Goal: Task Accomplishment & Management: Complete application form

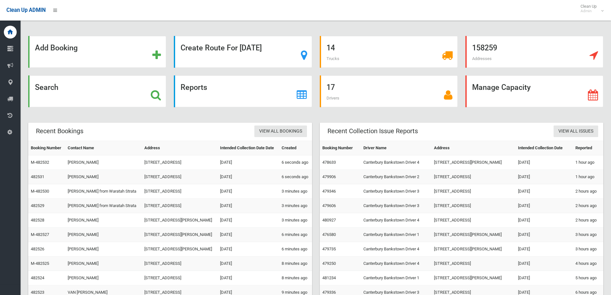
click at [121, 80] on div "Search" at bounding box center [97, 91] width 138 height 32
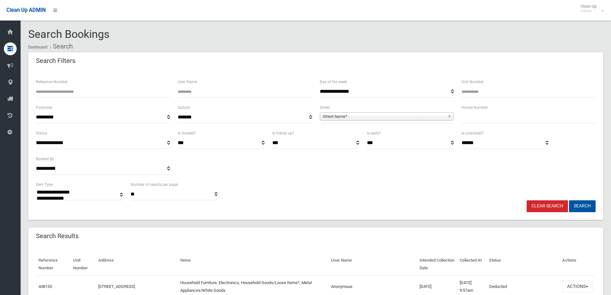
select select
click at [498, 123] on div "House Number" at bounding box center [529, 117] width 142 height 26
click at [497, 119] on input "text" at bounding box center [529, 117] width 134 height 12
type input "***"
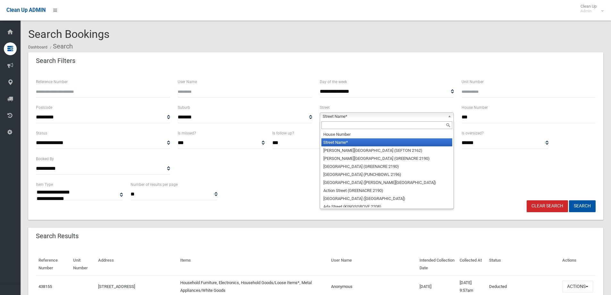
click at [362, 116] on span "Street Name*" at bounding box center [384, 117] width 123 height 8
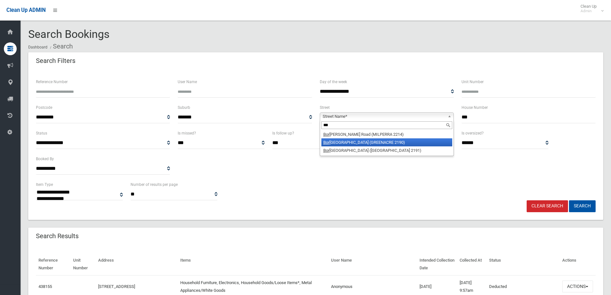
type input "***"
click at [378, 142] on li "Bor onia Road (GREENACRE 2190)" at bounding box center [386, 142] width 131 height 8
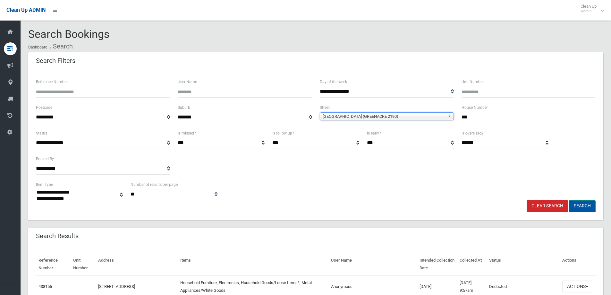
click at [575, 202] on button "Search" at bounding box center [582, 206] width 27 height 12
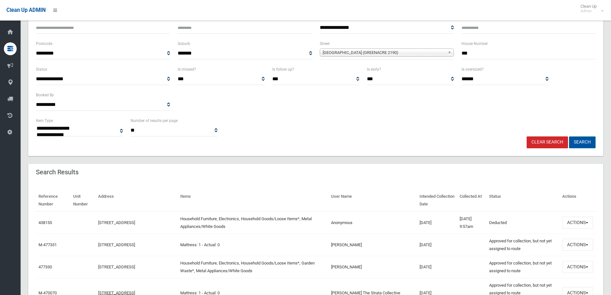
scroll to position [64, 0]
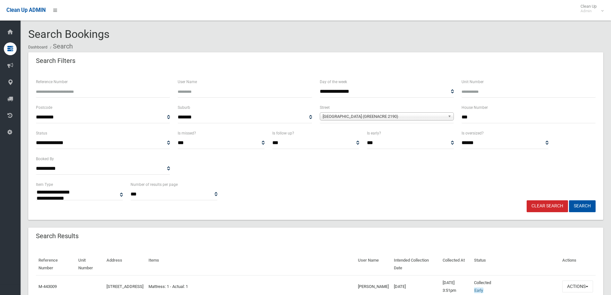
select select
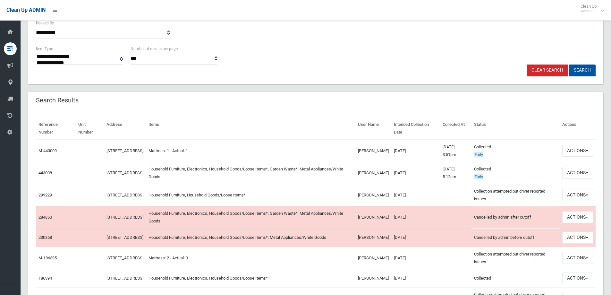
scroll to position [128, 0]
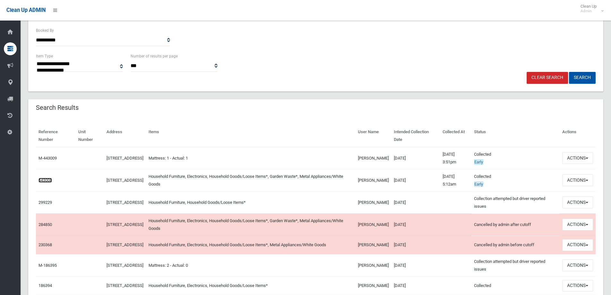
click at [49, 181] on link "443008" at bounding box center [44, 180] width 13 height 5
click at [579, 204] on button "Actions" at bounding box center [577, 202] width 31 height 12
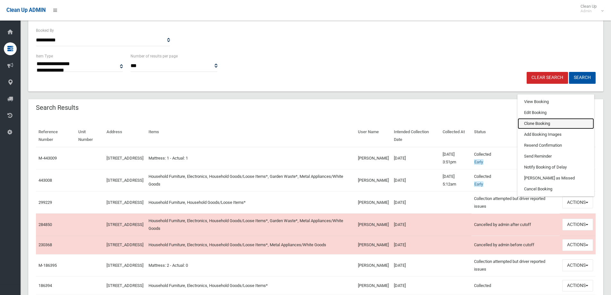
click at [548, 122] on link "Clone Booking" at bounding box center [556, 123] width 76 height 11
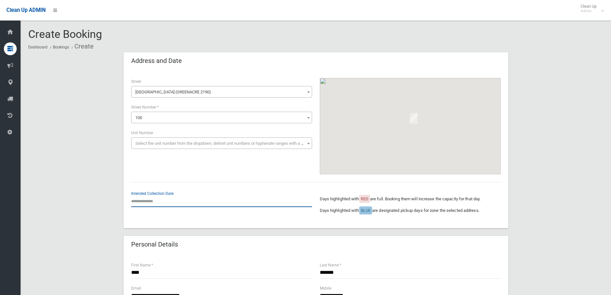
click at [150, 202] on input "text" at bounding box center [221, 201] width 181 height 12
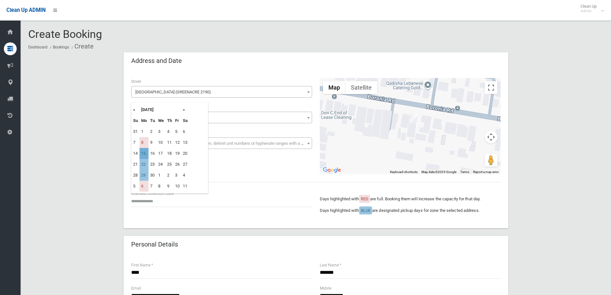
click at [143, 154] on td "15" at bounding box center [144, 153] width 9 height 11
type input "**********"
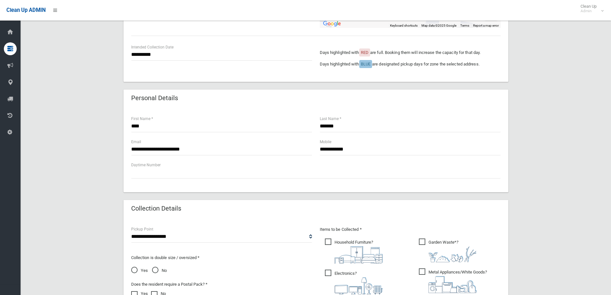
scroll to position [160, 0]
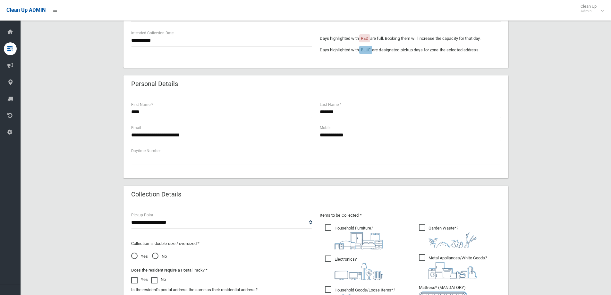
click at [551, 127] on div "**********" at bounding box center [315, 171] width 575 height 559
click at [332, 137] on input "**********" at bounding box center [410, 135] width 181 height 12
click at [339, 134] on input "**********" at bounding box center [410, 135] width 181 height 12
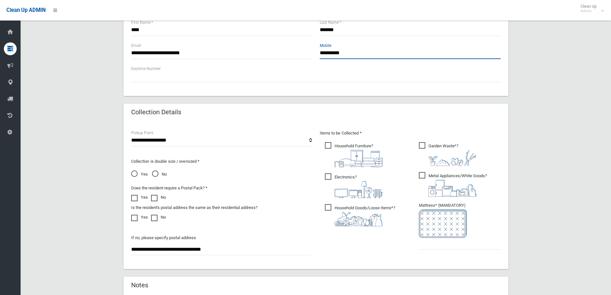
scroll to position [289, 0]
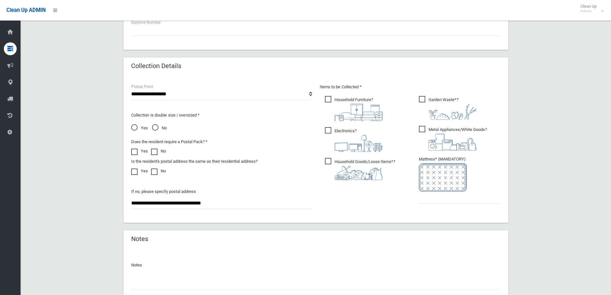
type input "**********"
click at [441, 90] on p "Items to be Collected *" at bounding box center [410, 87] width 181 height 8
click at [422, 101] on span "Garden Waste* ?" at bounding box center [448, 108] width 58 height 24
click at [430, 133] on span "Metal Appliances/White Goods ?" at bounding box center [453, 138] width 68 height 25
click at [365, 130] on span "Electronics ?" at bounding box center [354, 139] width 58 height 25
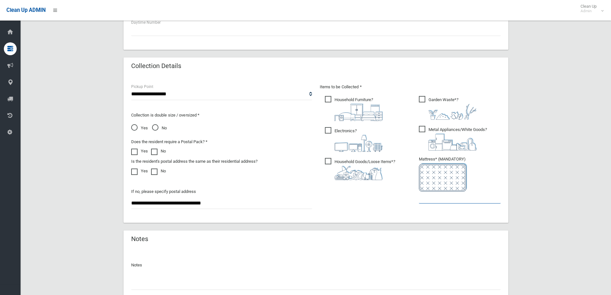
click at [425, 199] on input "text" at bounding box center [460, 197] width 82 height 12
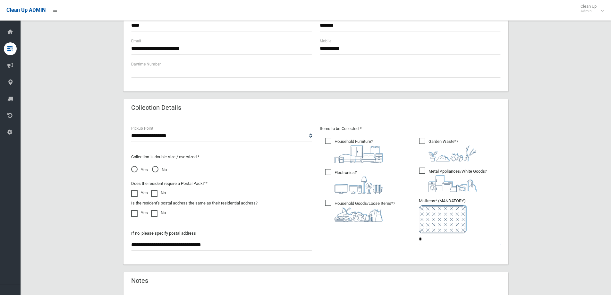
scroll to position [340, 0]
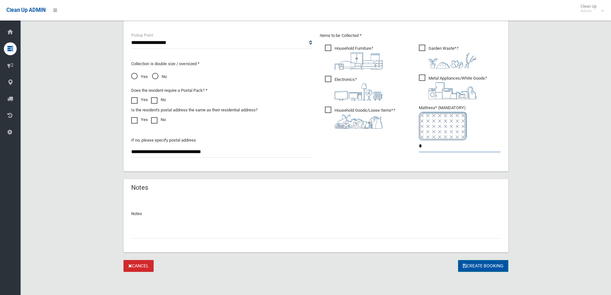
type input "*"
click at [478, 267] on button "Create Booking" at bounding box center [483, 266] width 50 height 12
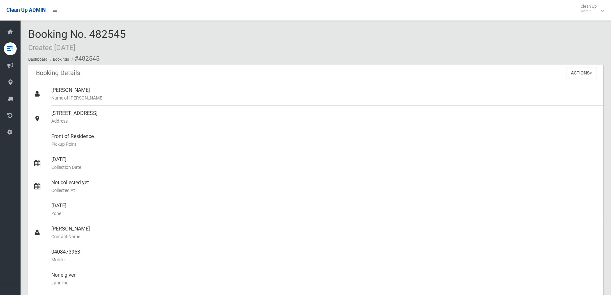
drag, startPoint x: 129, startPoint y: 33, endPoint x: 55, endPoint y: 32, distance: 74.1
click at [57, 33] on div "Booking No. 482545 Created [DATE] Dashboard Bookings #482545" at bounding box center [315, 46] width 575 height 36
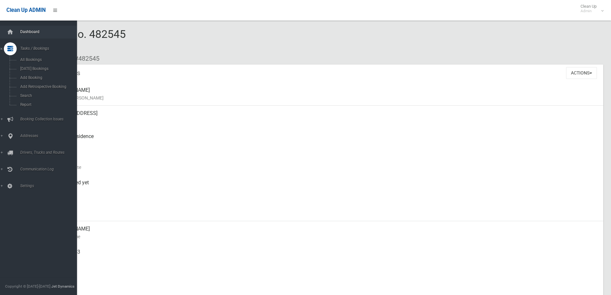
click at [17, 38] on link "Dashboard" at bounding box center [41, 32] width 82 height 13
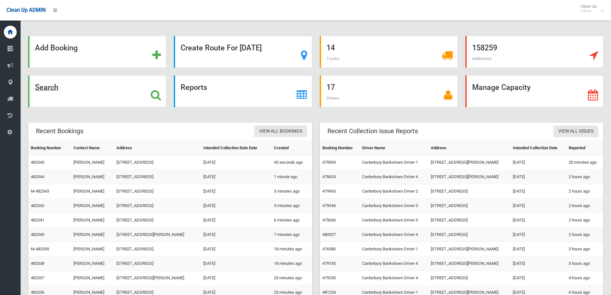
click at [76, 81] on div "Search" at bounding box center [97, 91] width 138 height 32
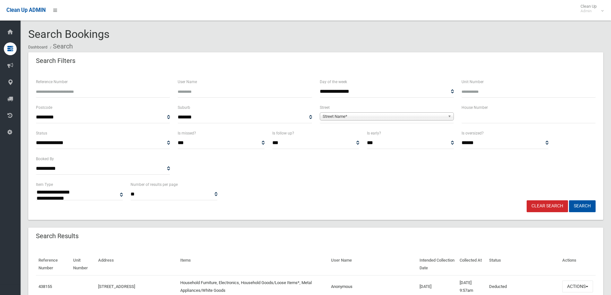
select select
click at [471, 116] on input "text" at bounding box center [529, 117] width 134 height 12
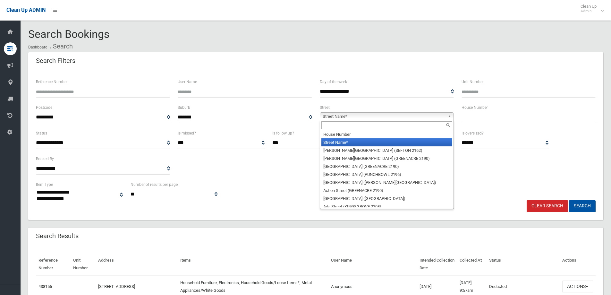
click at [388, 119] on span "Street Name*" at bounding box center [384, 117] width 123 height 8
click at [375, 123] on input "text" at bounding box center [386, 125] width 131 height 8
click at [474, 114] on input "text" at bounding box center [529, 117] width 134 height 12
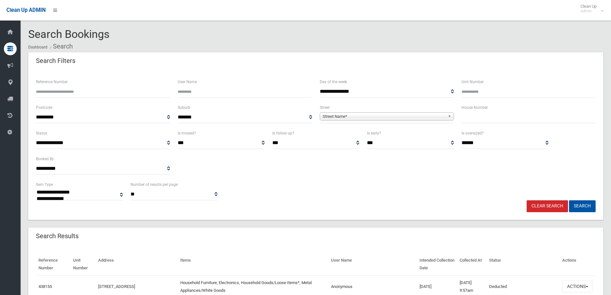
click at [472, 117] on input "text" at bounding box center [529, 117] width 134 height 12
click at [471, 118] on input "text" at bounding box center [529, 117] width 134 height 12
type input "*"
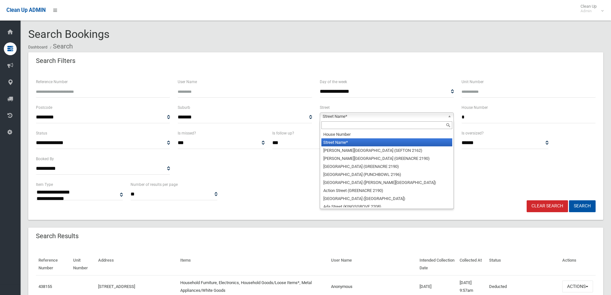
click at [379, 116] on span "Street Name*" at bounding box center [384, 117] width 123 height 8
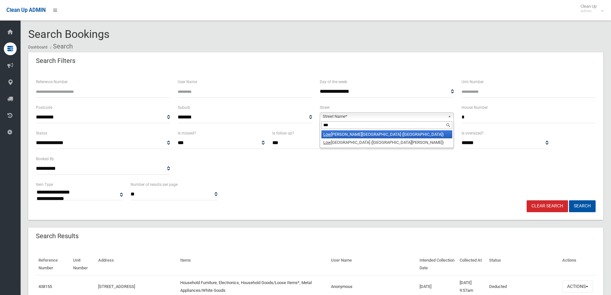
type input "***"
click at [372, 137] on li "Low ana Street (VILLAWOOD 2163)" at bounding box center [386, 134] width 131 height 8
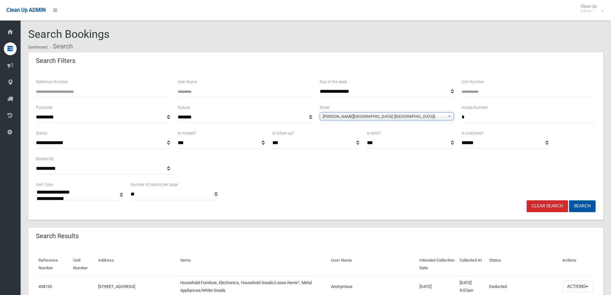
click at [582, 206] on button "Search" at bounding box center [582, 206] width 27 height 12
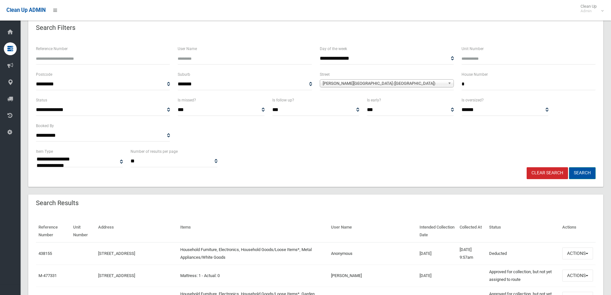
scroll to position [64, 0]
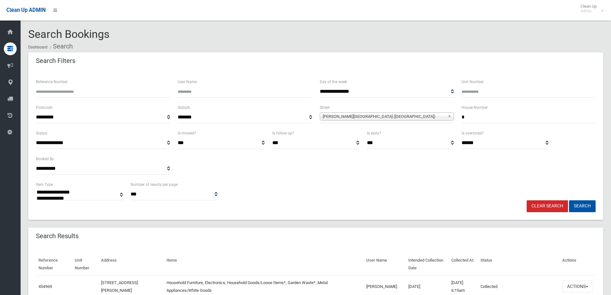
select select
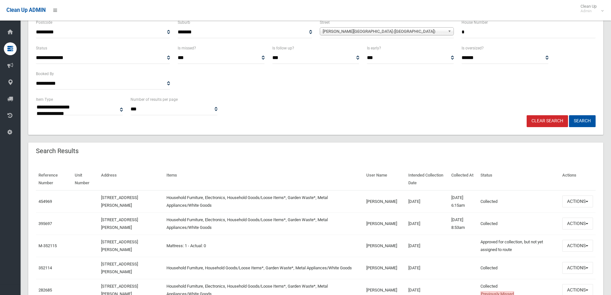
scroll to position [96, 0]
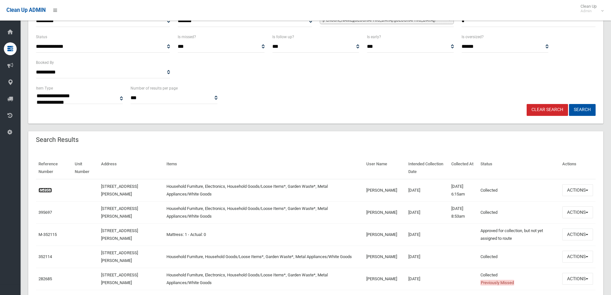
click at [45, 189] on link "454969" at bounding box center [44, 190] width 13 height 5
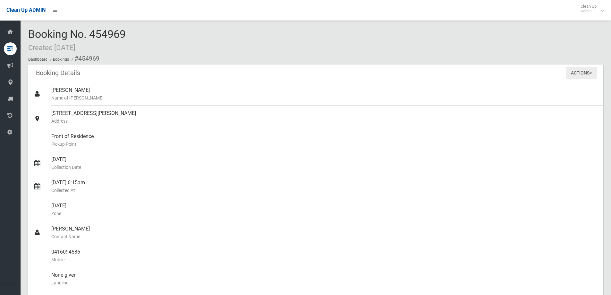
click at [577, 72] on button "Actions" at bounding box center [581, 73] width 31 height 12
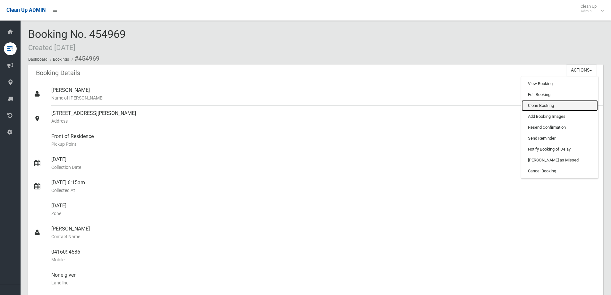
click at [548, 103] on link "Clone Booking" at bounding box center [559, 105] width 76 height 11
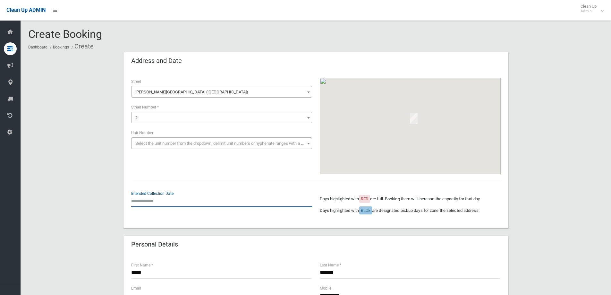
click at [156, 202] on input "text" at bounding box center [221, 201] width 181 height 12
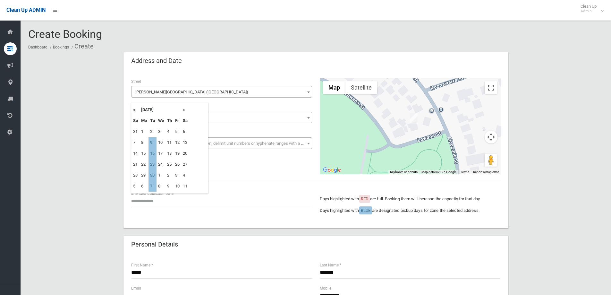
click at [144, 203] on input "text" at bounding box center [221, 201] width 181 height 12
click at [159, 202] on input "text" at bounding box center [221, 201] width 181 height 12
click at [152, 142] on td "9" at bounding box center [152, 142] width 8 height 11
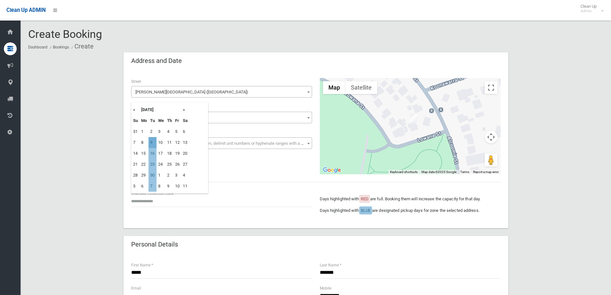
type input "**********"
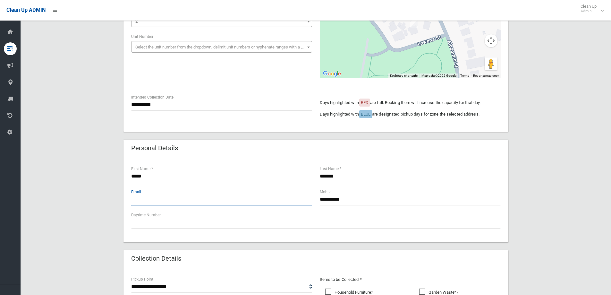
click at [156, 198] on input "text" at bounding box center [221, 199] width 181 height 12
click at [201, 204] on input "text" at bounding box center [221, 199] width 181 height 12
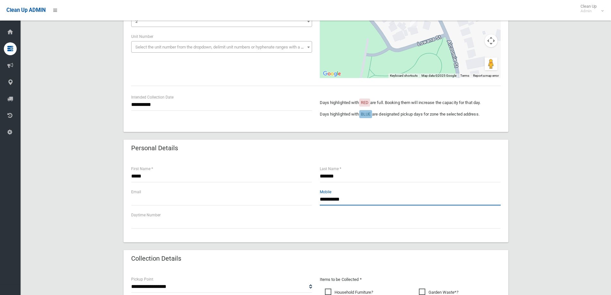
click at [350, 204] on input "**********" at bounding box center [410, 199] width 181 height 12
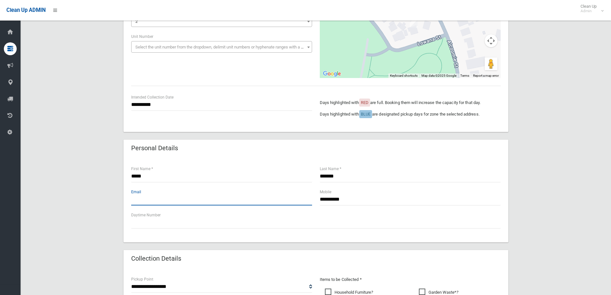
click at [250, 198] on input "text" at bounding box center [221, 199] width 181 height 12
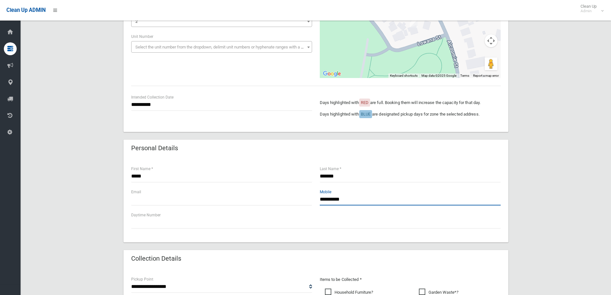
click at [369, 198] on input "**********" at bounding box center [410, 199] width 181 height 12
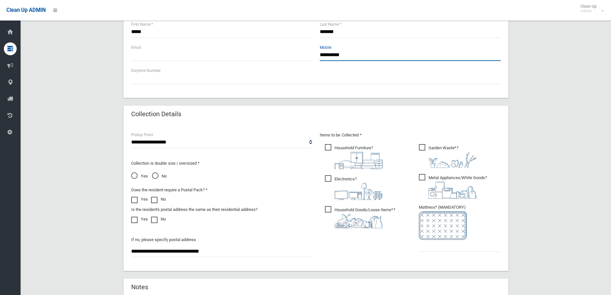
scroll to position [289, 0]
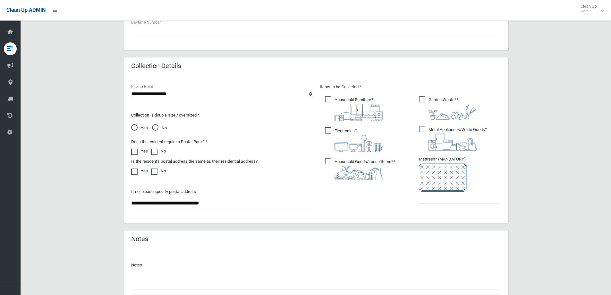
click at [447, 206] on ul "Garden Waste* ?" at bounding box center [457, 152] width 87 height 114
click at [455, 198] on input "text" at bounding box center [460, 197] width 82 height 12
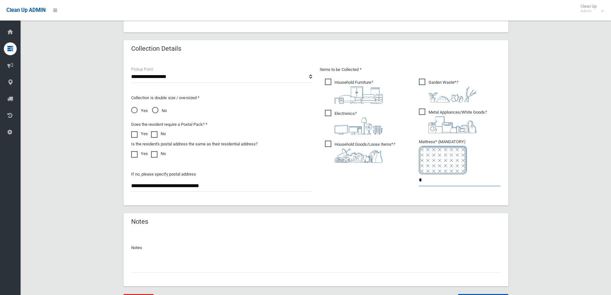
scroll to position [340, 0]
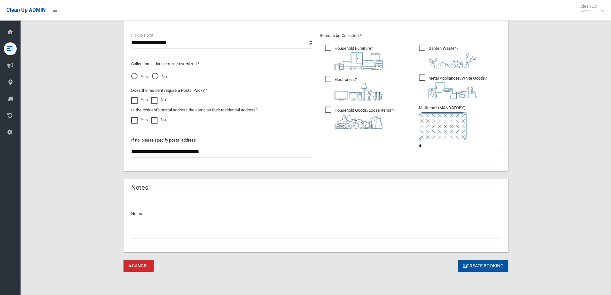
drag, startPoint x: 436, startPoint y: 147, endPoint x: 389, endPoint y: 148, distance: 47.2
click at [390, 148] on div "Items to be Collected * Household Furniture ? *" at bounding box center [410, 96] width 189 height 129
type input "*"
click at [467, 268] on button "Create Booking" at bounding box center [483, 266] width 50 height 12
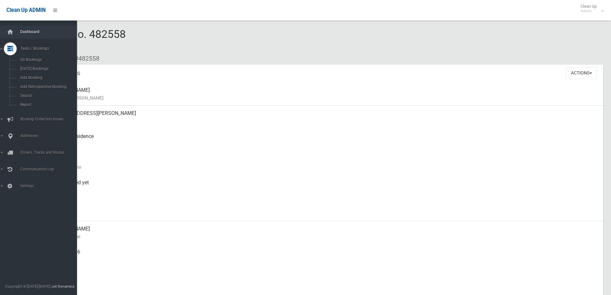
click at [16, 36] on link "Dashboard" at bounding box center [41, 32] width 82 height 13
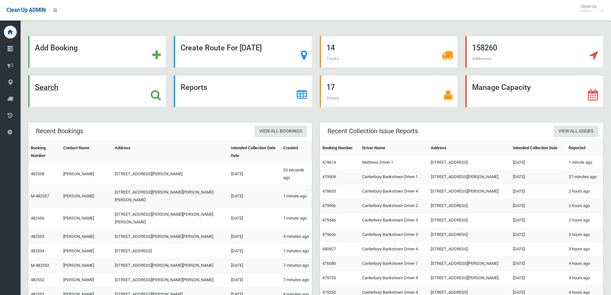
click at [83, 84] on div "Search" at bounding box center [97, 91] width 138 height 32
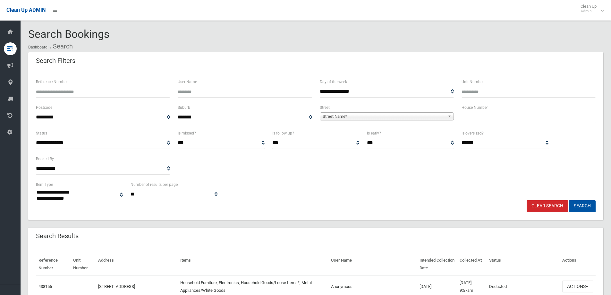
select select
type input "**"
click at [366, 118] on span "Street Name*" at bounding box center [384, 117] width 123 height 8
type input "*****"
click at [392, 135] on li "Camer on Avenue (EARLWOOD 2206)" at bounding box center [386, 134] width 131 height 8
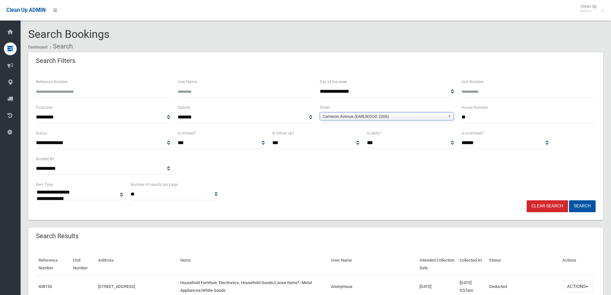
click at [580, 199] on div "**********" at bounding box center [315, 191] width 567 height 20
click at [577, 202] on button "Search" at bounding box center [582, 206] width 27 height 12
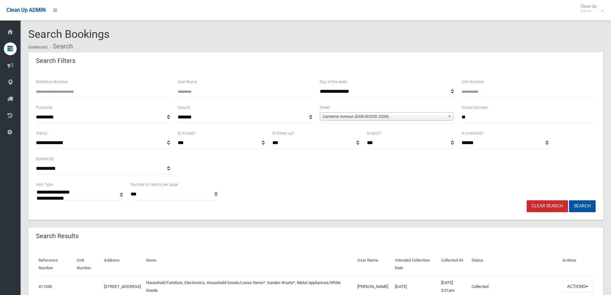
select select
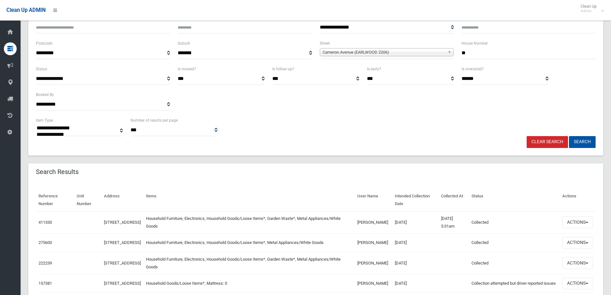
scroll to position [96, 0]
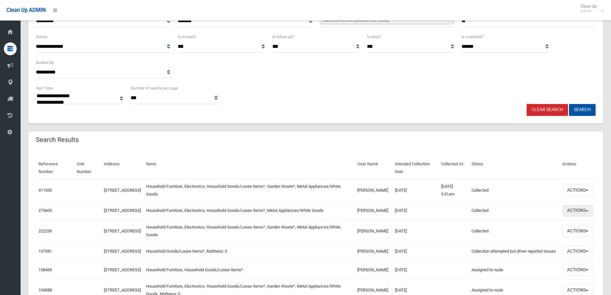
click at [581, 210] on button "Actions" at bounding box center [577, 211] width 31 height 12
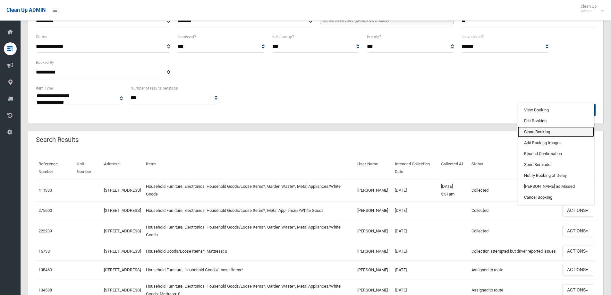
click at [540, 135] on link "Clone Booking" at bounding box center [556, 131] width 76 height 11
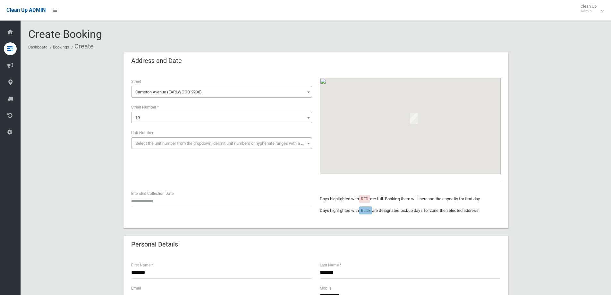
click at [154, 214] on div "Intended Collection Date Days highlighted with RED are full. Booking them will …" at bounding box center [315, 205] width 377 height 30
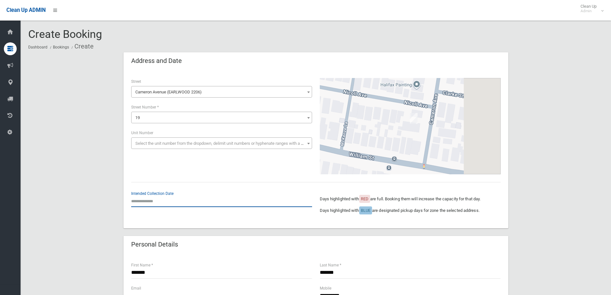
click at [151, 200] on input "text" at bounding box center [221, 201] width 181 height 12
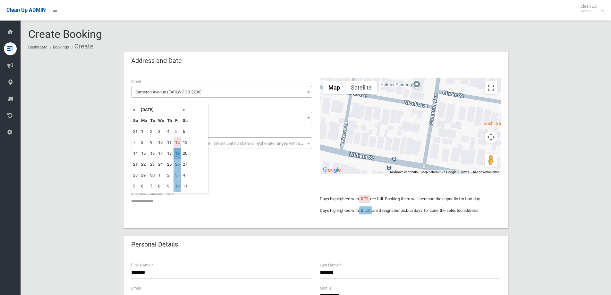
click at [178, 155] on td "19" at bounding box center [178, 153] width 8 height 11
type input "**********"
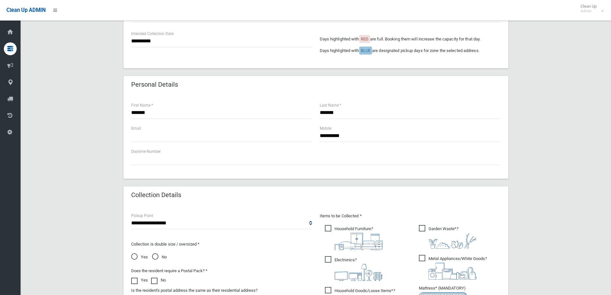
scroll to position [160, 0]
drag, startPoint x: 356, startPoint y: 132, endPoint x: 313, endPoint y: 134, distance: 42.7
click at [313, 134] on div "**********" at bounding box center [315, 135] width 377 height 23
click at [529, 172] on div "**********" at bounding box center [315, 171] width 575 height 559
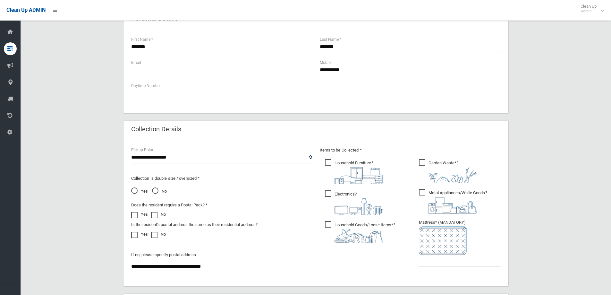
scroll to position [289, 0]
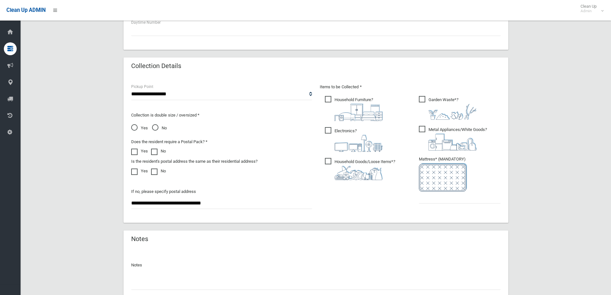
click at [435, 101] on span "Garden Waste* ?" at bounding box center [448, 108] width 58 height 24
click at [429, 203] on input "text" at bounding box center [460, 197] width 82 height 12
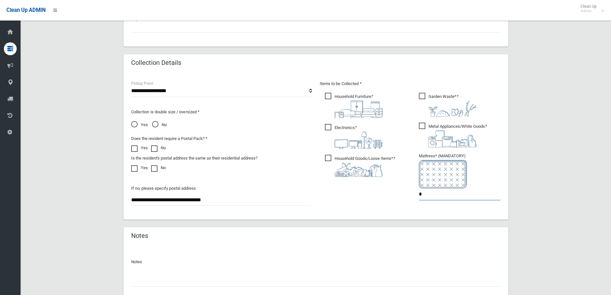
scroll to position [340, 0]
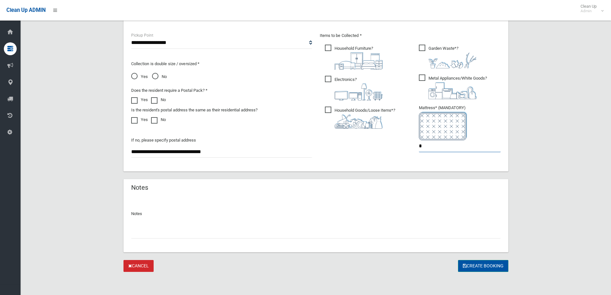
type input "*"
click at [473, 262] on button "Create Booking" at bounding box center [483, 266] width 50 height 12
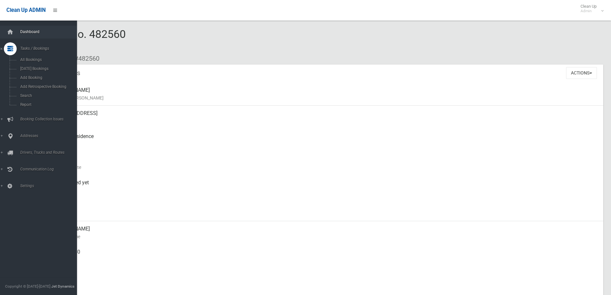
click at [31, 33] on span "Dashboard" at bounding box center [50, 32] width 64 height 4
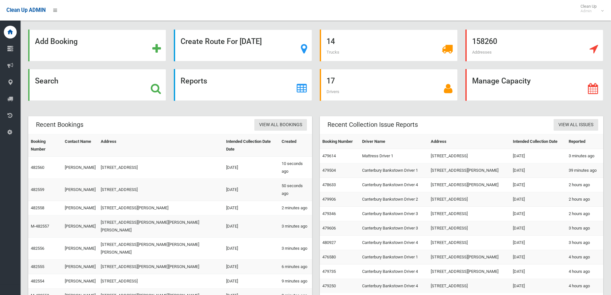
scroll to position [28, 0]
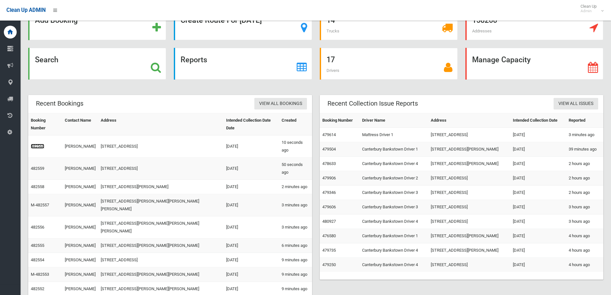
click at [37, 144] on link "482560" at bounding box center [37, 146] width 13 height 5
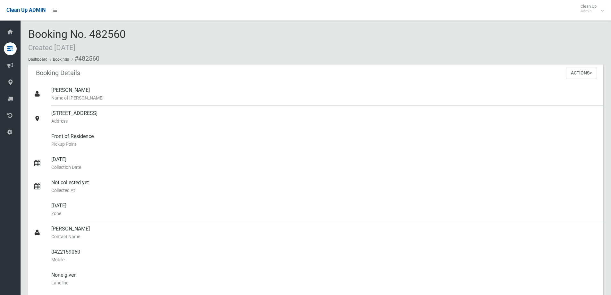
drag, startPoint x: 155, startPoint y: 38, endPoint x: 25, endPoint y: 16, distance: 131.8
click at [47, 21] on div "Booking No. 482560 Created [DATE] Dashboard Bookings #482560 Booking Details Ac…" at bounding box center [316, 255] width 590 height 495
click at [117, 27] on div "Booking No. 482560 Created [DATE] Dashboard Bookings #482560 Booking Details Ac…" at bounding box center [316, 255] width 590 height 495
click at [123, 32] on span "Booking No. 482560 Created [DATE]" at bounding box center [77, 40] width 98 height 25
drag, startPoint x: 81, startPoint y: 37, endPoint x: 23, endPoint y: 32, distance: 58.0
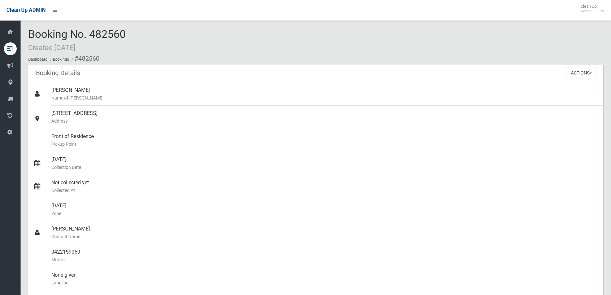
click at [23, 32] on section "Booking No. 482560 Created [DATE] Dashboard Bookings #482560 Booking Details Ac…" at bounding box center [316, 265] width 590 height 474
drag, startPoint x: 123, startPoint y: 32, endPoint x: 127, endPoint y: 31, distance: 3.5
click at [124, 32] on span "Booking No. 482560 Created [DATE]" at bounding box center [77, 40] width 98 height 25
click at [131, 32] on div "Booking No. 482560 Created [DATE] Dashboard Bookings #482560" at bounding box center [315, 46] width 575 height 36
click at [124, 32] on span "Booking No. 482560 Created [DATE]" at bounding box center [77, 40] width 98 height 25
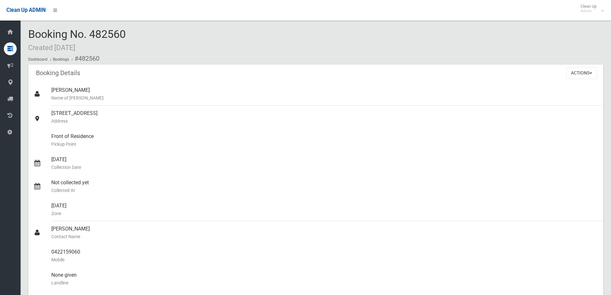
drag, startPoint x: 136, startPoint y: 30, endPoint x: 28, endPoint y: 35, distance: 108.5
click at [28, 35] on div "Booking No. 482560 Created [DATE] Dashboard Bookings #482560" at bounding box center [315, 46] width 575 height 36
click at [131, 40] on div "Booking No. 482560 Created [DATE] Dashboard Bookings #482560" at bounding box center [315, 46] width 575 height 36
drag, startPoint x: 133, startPoint y: 34, endPoint x: 26, endPoint y: 30, distance: 107.5
click at [26, 30] on section "Booking No. 482560 Created [DATE] Dashboard Bookings #482560 Booking Details Ac…" at bounding box center [316, 265] width 590 height 474
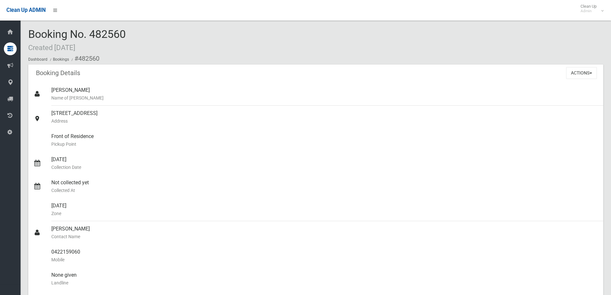
click at [63, 35] on span "Booking No. 482560 Created [DATE]" at bounding box center [77, 40] width 98 height 25
drag, startPoint x: 133, startPoint y: 34, endPoint x: 31, endPoint y: 28, distance: 101.8
click at [31, 28] on div "Booking No. 482560 Created [DATE] Dashboard Bookings #482560" at bounding box center [315, 46] width 575 height 36
click at [134, 36] on div "Booking No. 482560 Created [DATE] Dashboard Bookings #482560" at bounding box center [315, 46] width 575 height 36
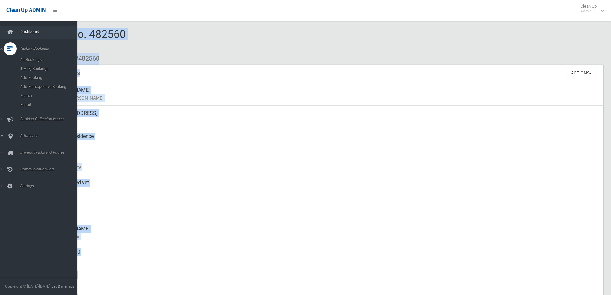
drag, startPoint x: 131, startPoint y: 34, endPoint x: 17, endPoint y: 31, distance: 113.9
click at [17, 31] on div "Booking No. 482560 Created [DATE] Dashboard Bookings #482560 Booking Details Ac…" at bounding box center [305, 255] width 611 height 495
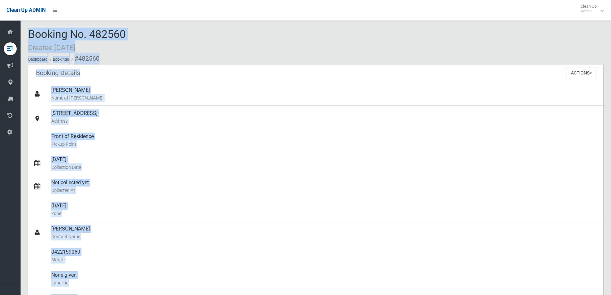
click at [152, 37] on div "Booking No. 482560 Created [DATE] Dashboard Bookings #482560" at bounding box center [315, 46] width 575 height 36
drag, startPoint x: 142, startPoint y: 30, endPoint x: 31, endPoint y: 32, distance: 111.3
click at [31, 32] on div "Booking No. 482560 Created [DATE] Dashboard Bookings #482560" at bounding box center [315, 46] width 575 height 36
click at [122, 29] on span "Booking No. 482560 Created [DATE]" at bounding box center [77, 40] width 98 height 25
click at [130, 32] on div "Booking No. 482560 Created [DATE] Dashboard Bookings #482560" at bounding box center [315, 46] width 575 height 36
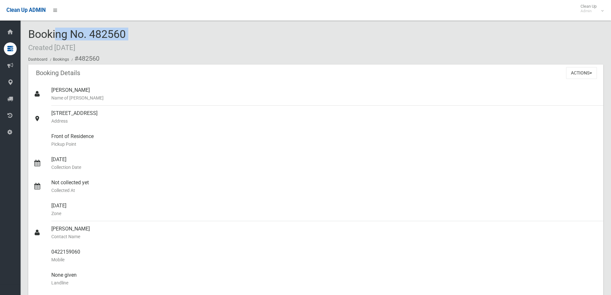
drag, startPoint x: 130, startPoint y: 32, endPoint x: 27, endPoint y: 21, distance: 103.6
click at [27, 21] on div "Booking No. 482560 Created [DATE] Dashboard Bookings #482560 Booking Details Ac…" at bounding box center [316, 255] width 590 height 495
click at [156, 39] on div "Booking No. 482560 Created [DATE] Dashboard Bookings #482560" at bounding box center [315, 46] width 575 height 36
click at [236, 44] on div "Booking No. 482560 Created [DATE] Dashboard Bookings #482560" at bounding box center [315, 46] width 575 height 36
click at [227, 58] on ol "Dashboard Bookings #482560" at bounding box center [315, 59] width 575 height 12
